Goal: Task Accomplishment & Management: Manage account settings

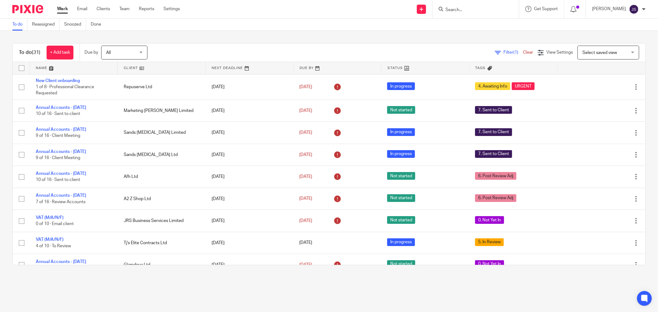
click at [38, 10] on img at bounding box center [27, 9] width 31 height 8
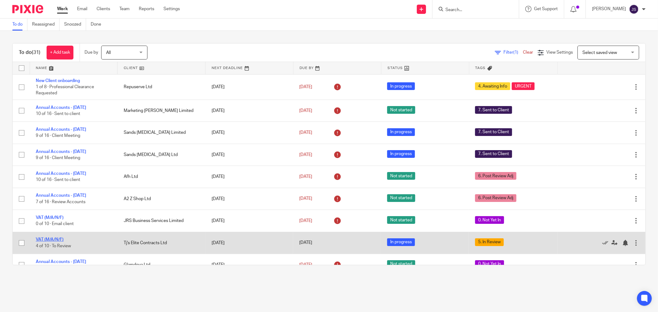
click at [38, 242] on link "VAT (M/A/N/F)" at bounding box center [50, 240] width 28 height 4
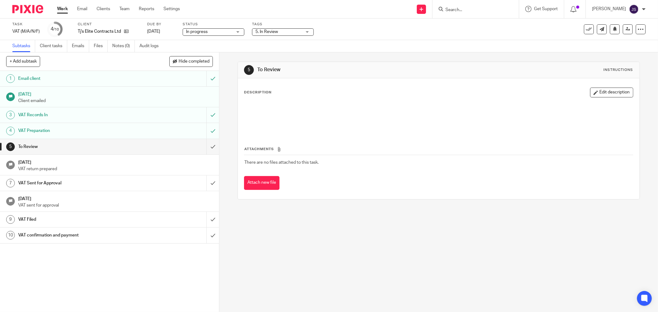
click at [272, 30] on span "5. In Review" at bounding box center [278, 32] width 46 height 6
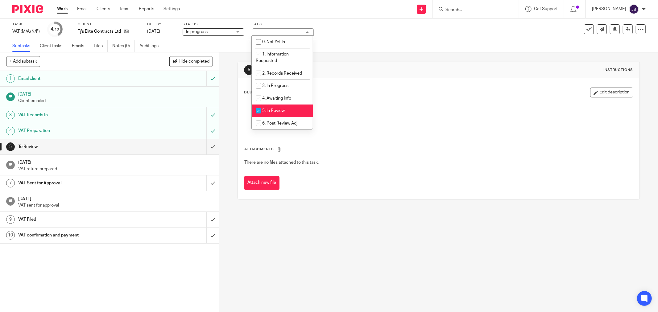
click at [284, 112] on span "5. In Review" at bounding box center [273, 111] width 23 height 4
checkbox input "false"
click at [229, 190] on div "5 To Review Instructions Description Edit description Attachments There are no …" at bounding box center [438, 182] width 439 height 260
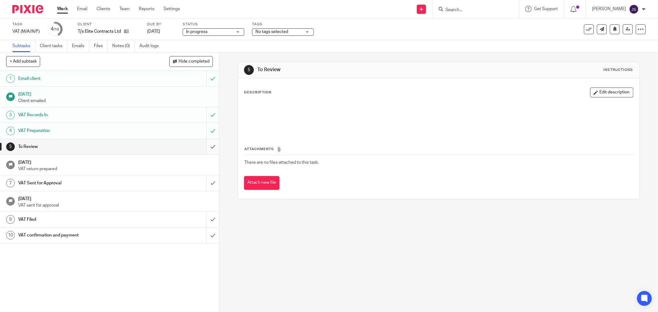
click at [205, 152] on input "submit" at bounding box center [109, 146] width 219 height 15
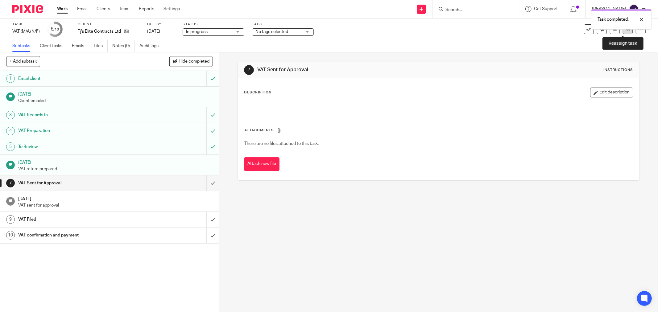
click at [623, 31] on link at bounding box center [628, 29] width 10 height 10
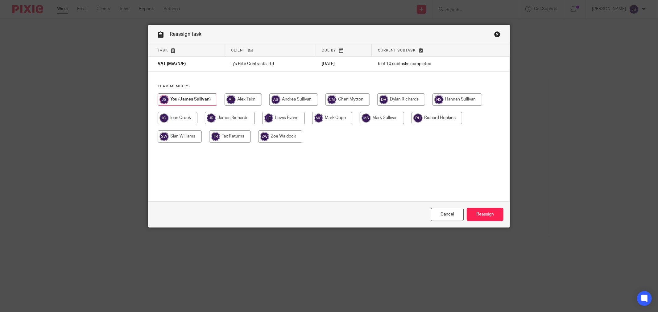
click at [436, 116] on input "radio" at bounding box center [437, 118] width 51 height 12
radio input "true"
click at [480, 213] on input "Reassign" at bounding box center [485, 214] width 37 height 13
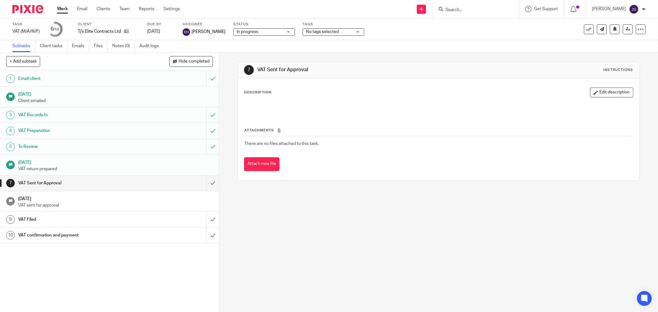
click at [29, 6] on img at bounding box center [27, 9] width 31 height 8
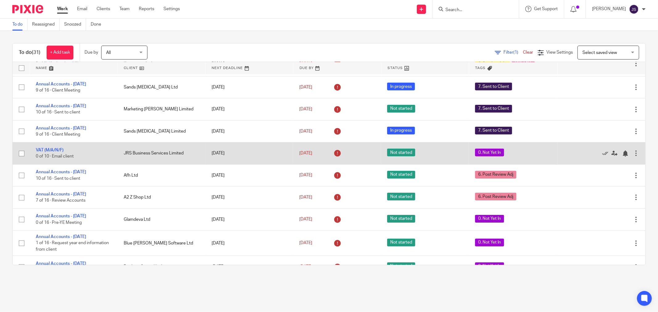
scroll to position [34, 0]
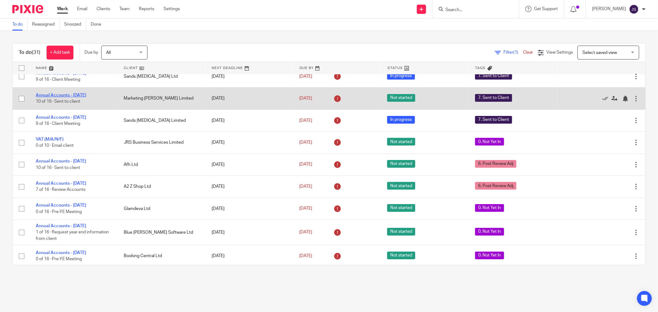
click at [60, 94] on link "Annual Accounts - November 2024" at bounding box center [61, 95] width 50 height 4
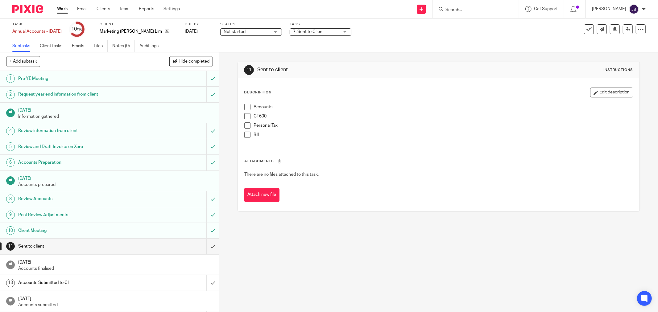
click at [293, 32] on span "7. Sent to Client" at bounding box center [308, 32] width 31 height 4
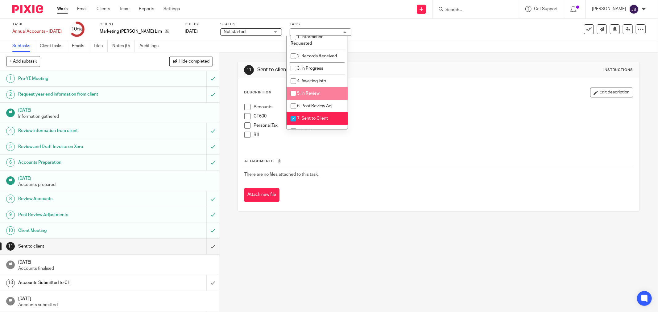
scroll to position [34, 0]
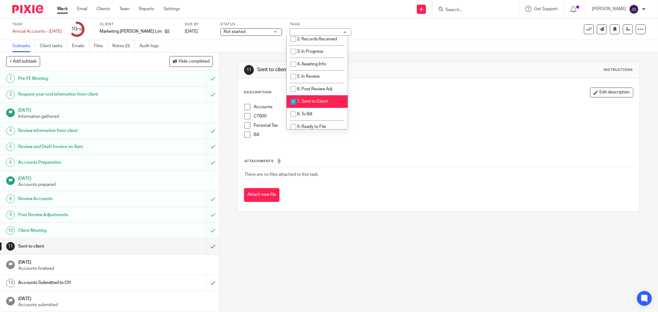
click at [301, 104] on span "7. Sent to Client" at bounding box center [312, 101] width 31 height 4
checkbox input "false"
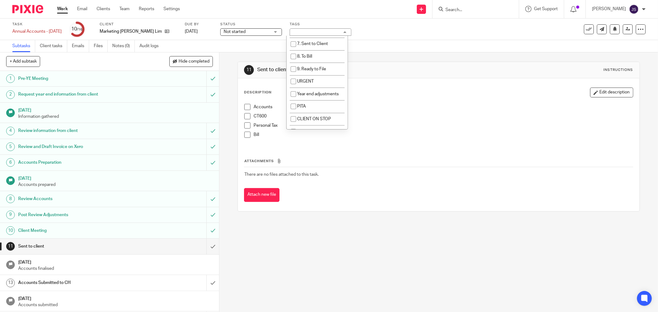
scroll to position [103, 0]
click at [313, 88] on span "Year end adjustments" at bounding box center [318, 86] width 42 height 4
checkbox input "true"
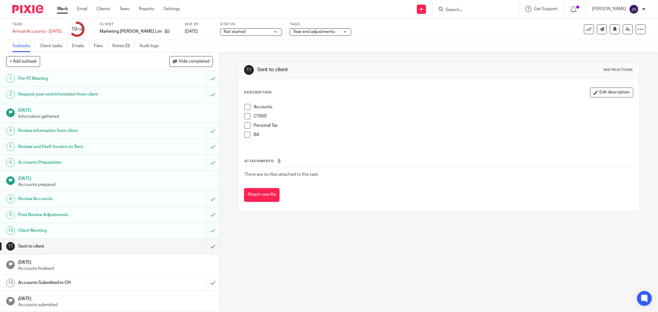
drag, startPoint x: 298, startPoint y: 275, endPoint x: 222, endPoint y: 258, distance: 78.0
click at [296, 272] on div "11 Sent to client Instructions Description Edit description Accounts CT600 Pers…" at bounding box center [438, 182] width 439 height 260
click at [209, 247] on input "submit" at bounding box center [109, 246] width 219 height 15
click at [205, 278] on input "submit" at bounding box center [109, 282] width 219 height 15
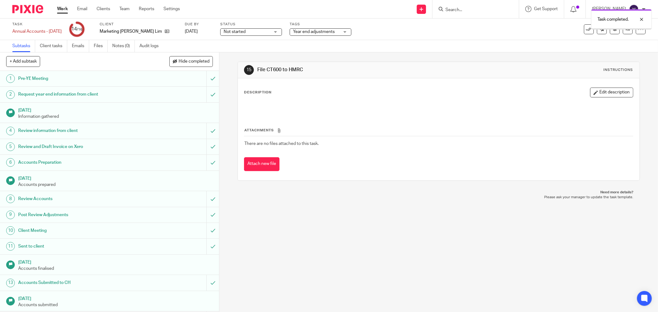
scroll to position [32, 0]
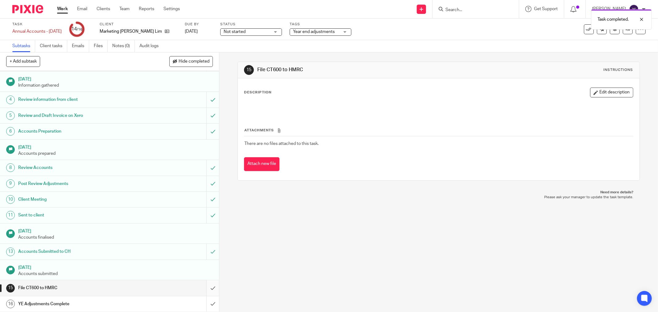
click at [205, 282] on input "submit" at bounding box center [109, 287] width 219 height 15
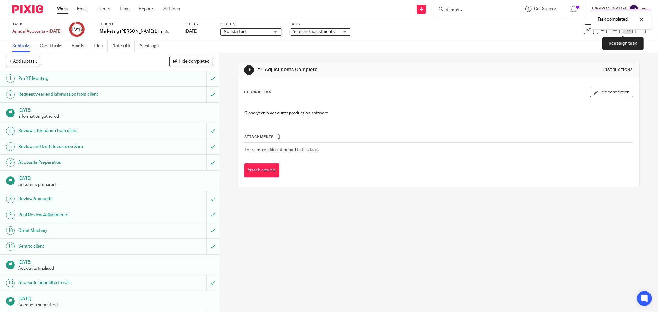
click at [623, 32] on link at bounding box center [628, 29] width 10 height 10
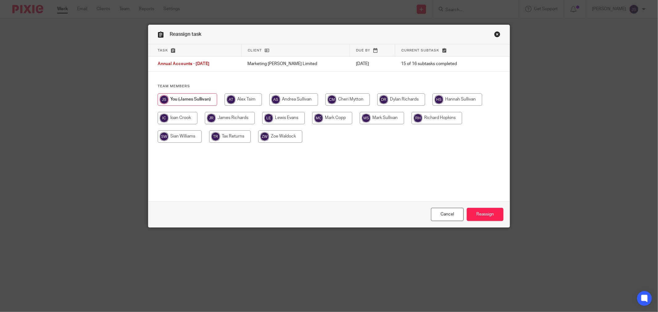
click at [455, 100] on input "radio" at bounding box center [458, 99] width 50 height 12
radio input "true"
click at [484, 214] on input "Reassign" at bounding box center [485, 214] width 37 height 13
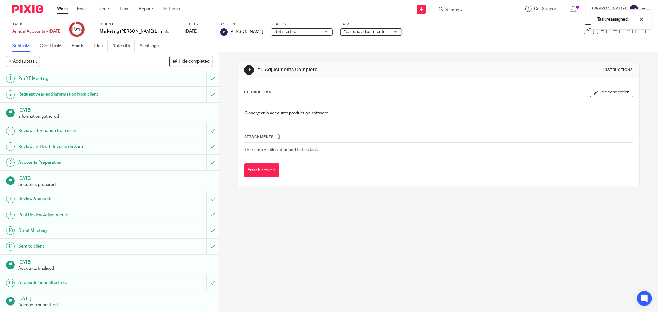
click at [27, 10] on img at bounding box center [27, 9] width 31 height 8
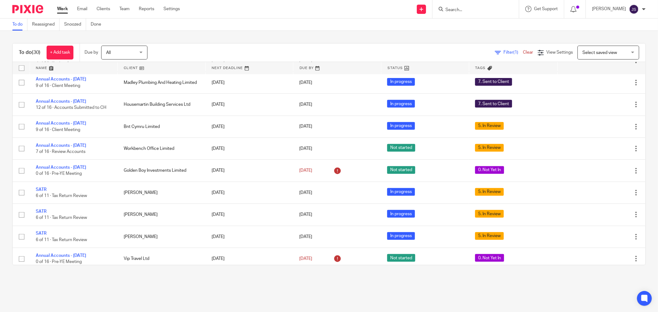
scroll to position [309, 0]
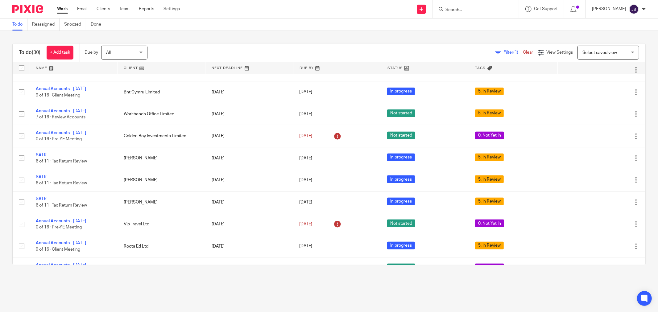
drag, startPoint x: 305, startPoint y: 280, endPoint x: 305, endPoint y: 286, distance: 6.2
click at [305, 280] on main "To do Reassigned Snoozed Done To do (30) + Add task Due by All All [DATE] [DATE…" at bounding box center [329, 156] width 658 height 312
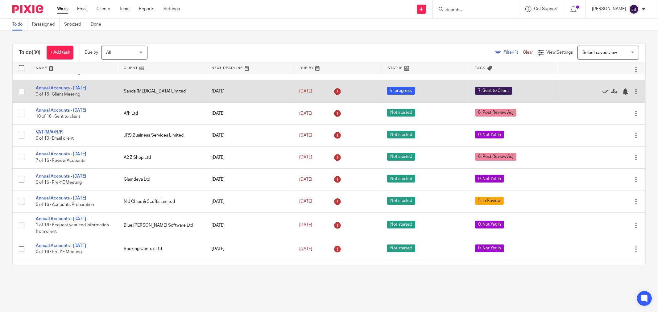
scroll to position [0, 0]
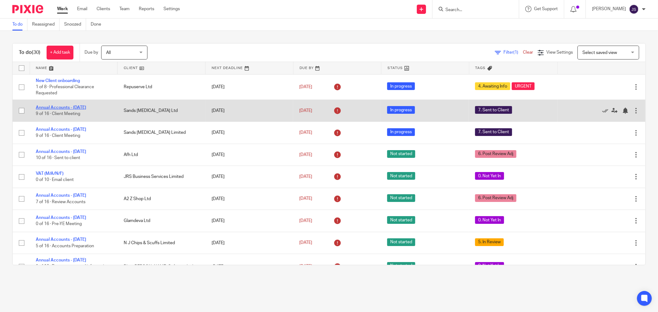
click at [79, 107] on link "Annual Accounts - [DATE]" at bounding box center [61, 108] width 50 height 4
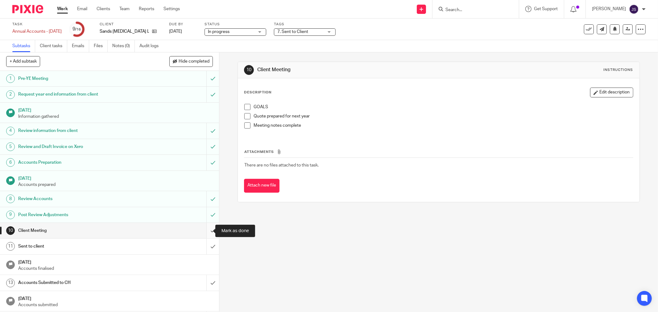
click at [207, 230] on input "submit" at bounding box center [109, 230] width 219 height 15
click at [205, 247] on input "submit" at bounding box center [109, 246] width 219 height 15
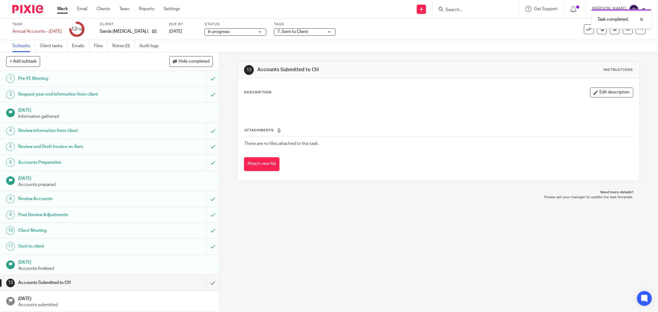
click at [30, 10] on img at bounding box center [27, 9] width 31 height 8
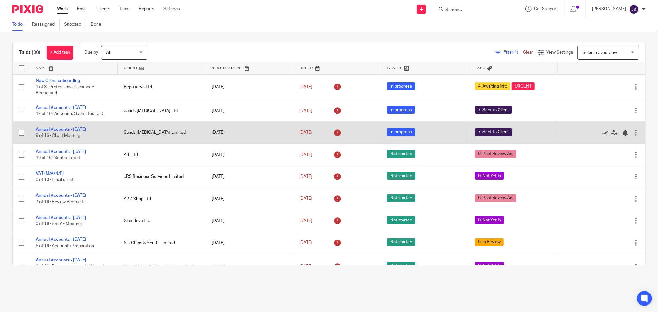
click at [63, 132] on td "Annual Accounts - March 2025 9 of 16 · Client Meeting" at bounding box center [74, 133] width 88 height 22
click at [64, 130] on link "Annual Accounts - [DATE]" at bounding box center [61, 129] width 50 height 4
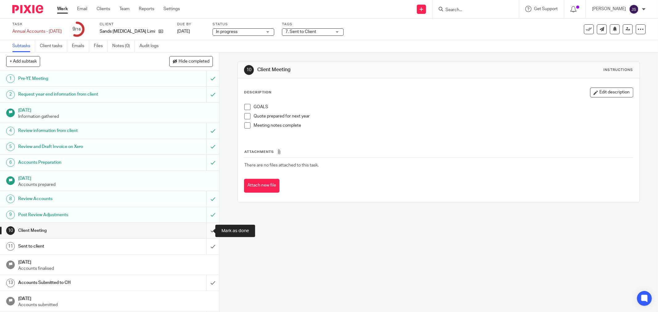
click at [208, 234] on input "submit" at bounding box center [109, 230] width 219 height 15
click at [206, 246] on input "submit" at bounding box center [109, 246] width 219 height 15
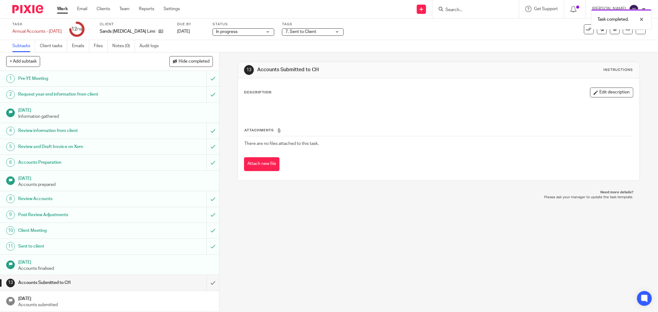
click at [24, 7] on img at bounding box center [27, 9] width 31 height 8
